Goal: Task Accomplishment & Management: Use online tool/utility

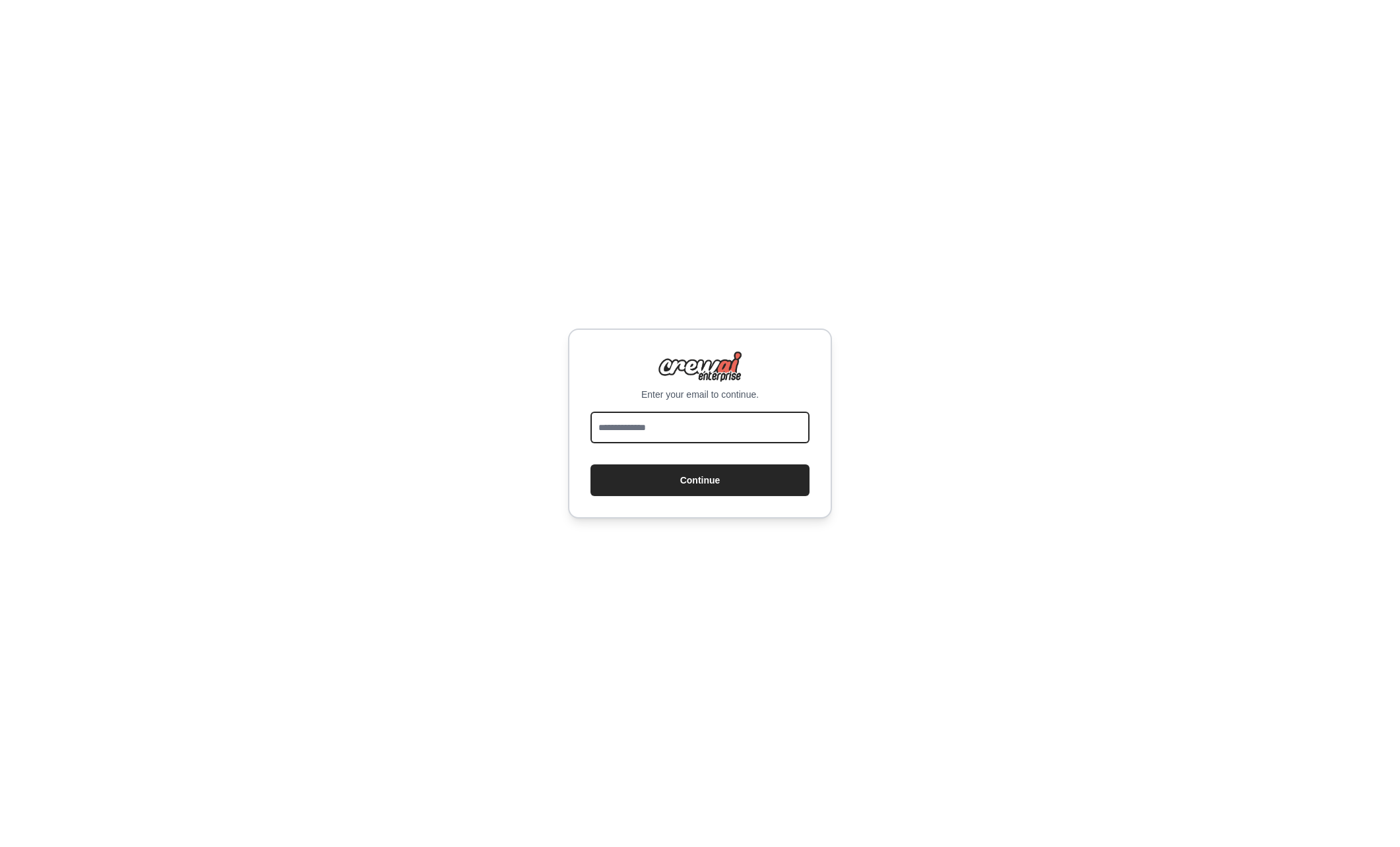
click at [672, 429] on input "email" at bounding box center [700, 427] width 219 height 32
type input "**********"
click at [720, 476] on button "Continue" at bounding box center [700, 480] width 219 height 32
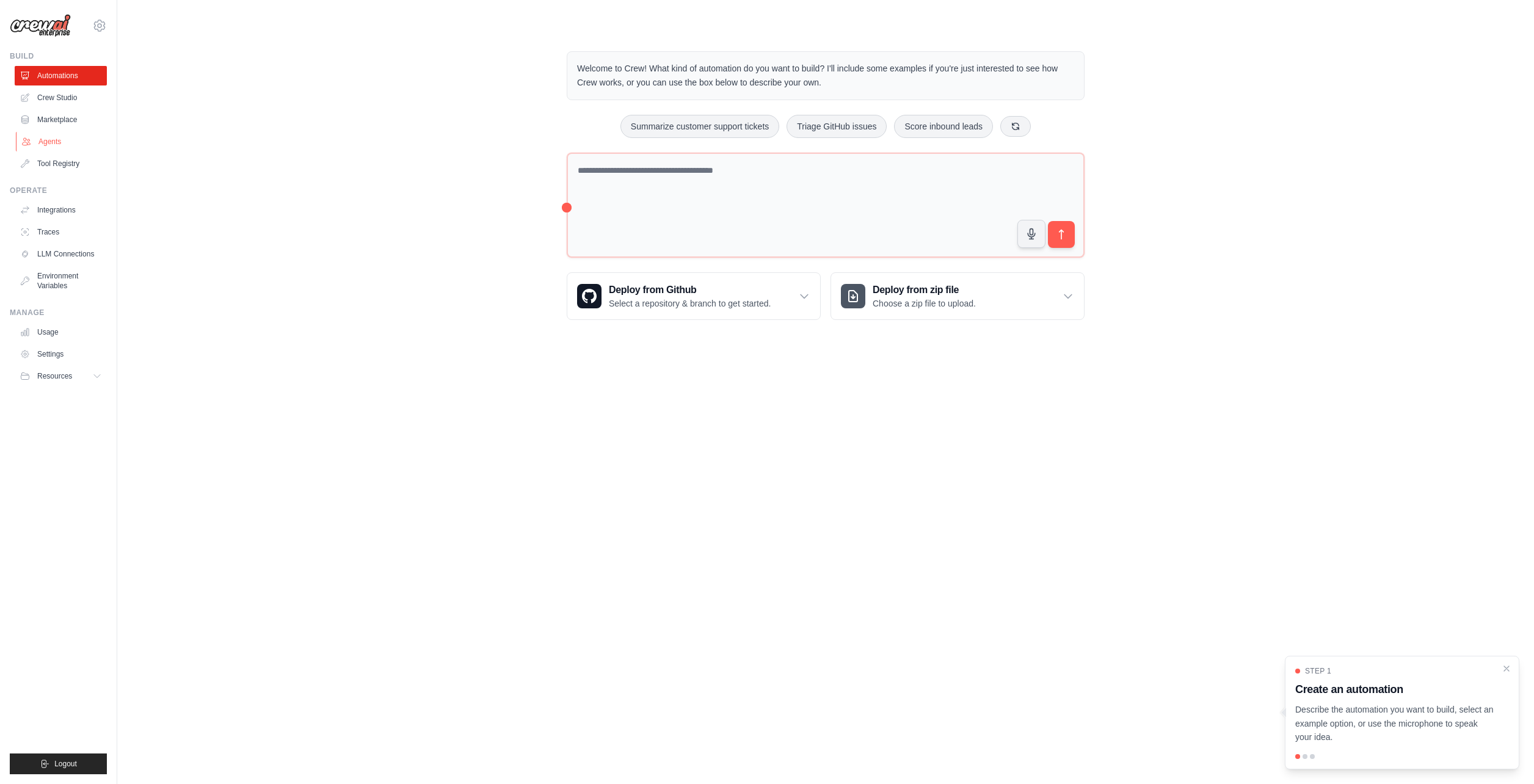
click at [49, 140] on link "Agents" at bounding box center [62, 142] width 92 height 20
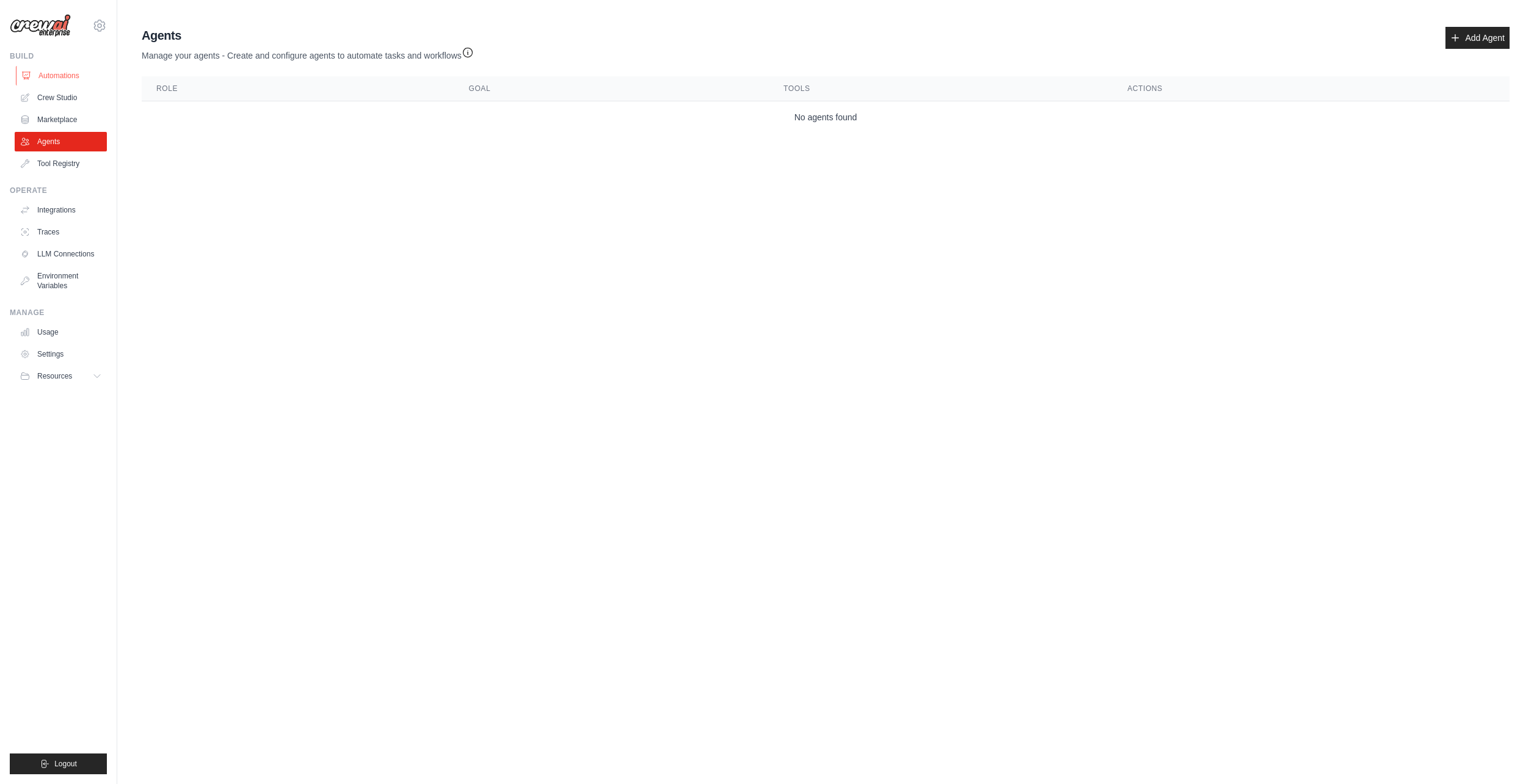
click at [66, 77] on link "Automations" at bounding box center [62, 76] width 92 height 20
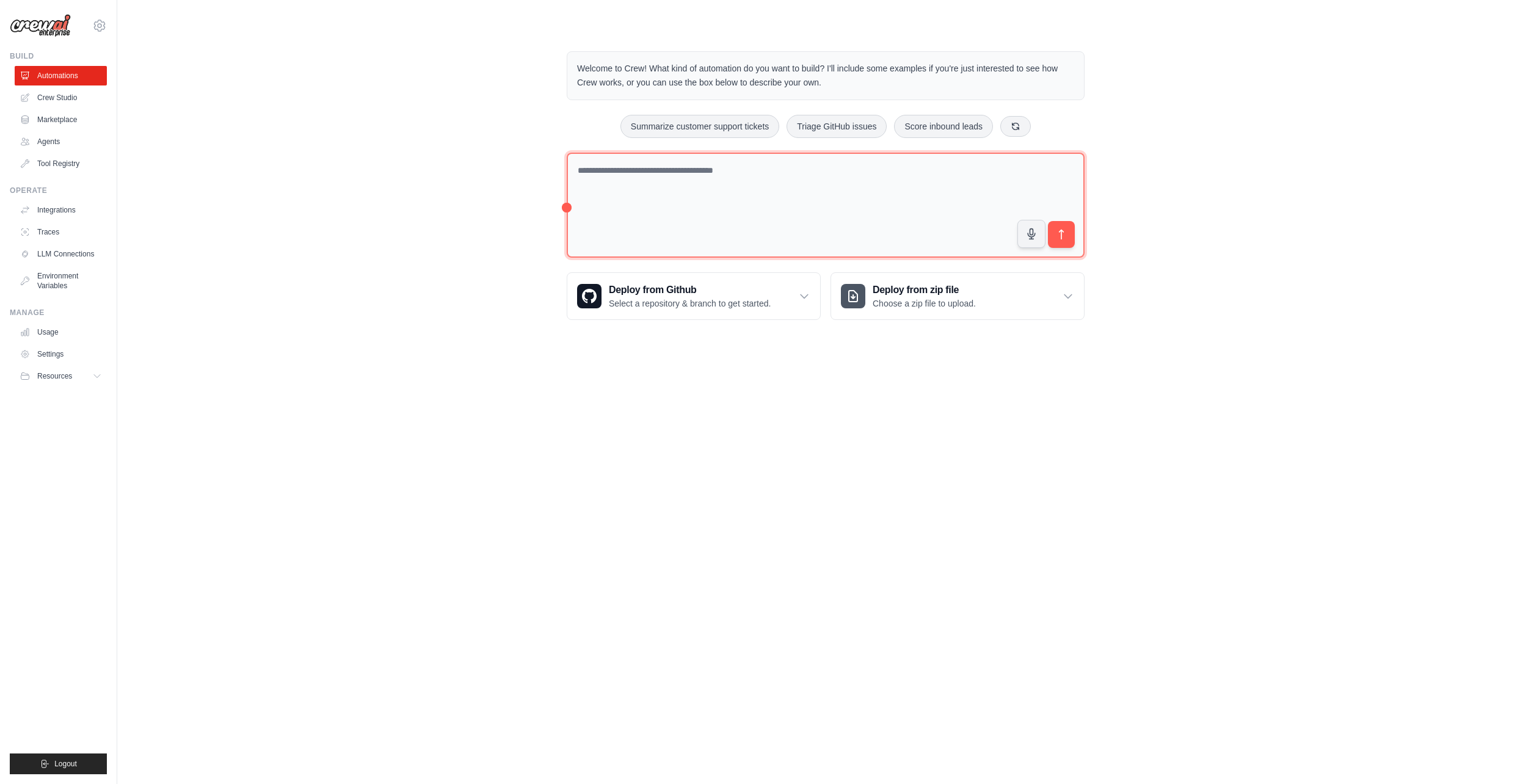
click at [758, 184] on textarea at bounding box center [825, 205] width 517 height 105
